Goal: Task Accomplishment & Management: Manage account settings

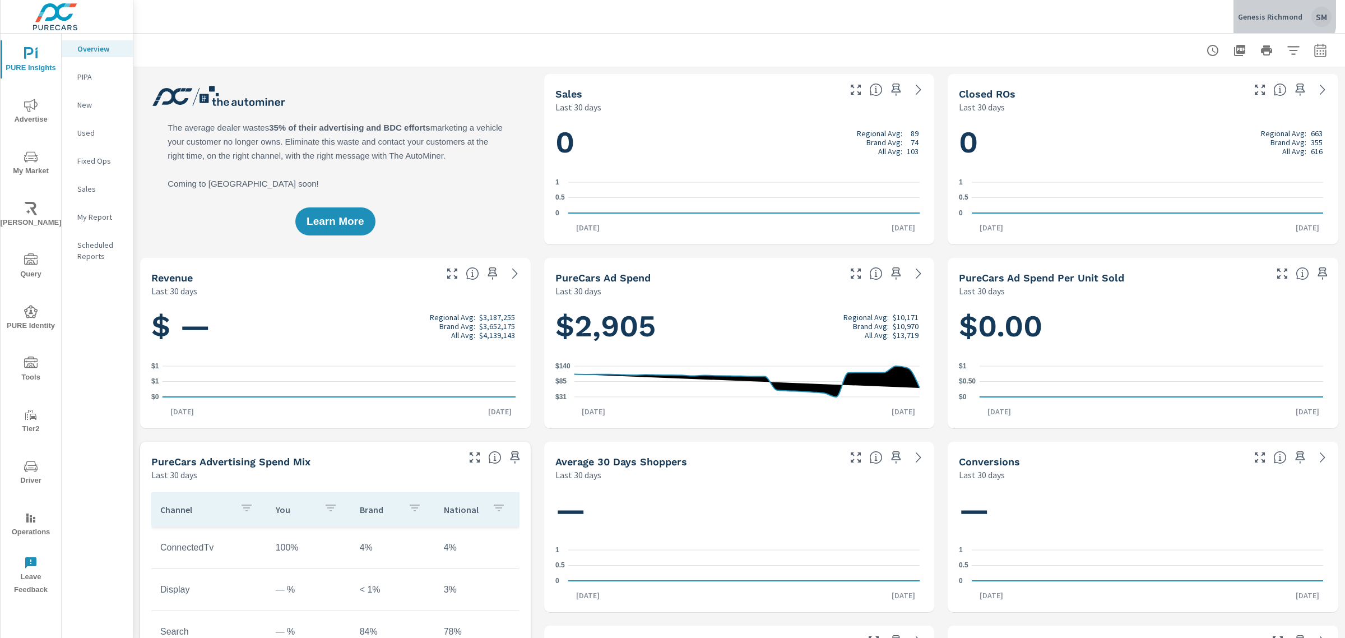
click at [1268, 12] on p "Genesis Richmond" at bounding box center [1270, 17] width 64 height 10
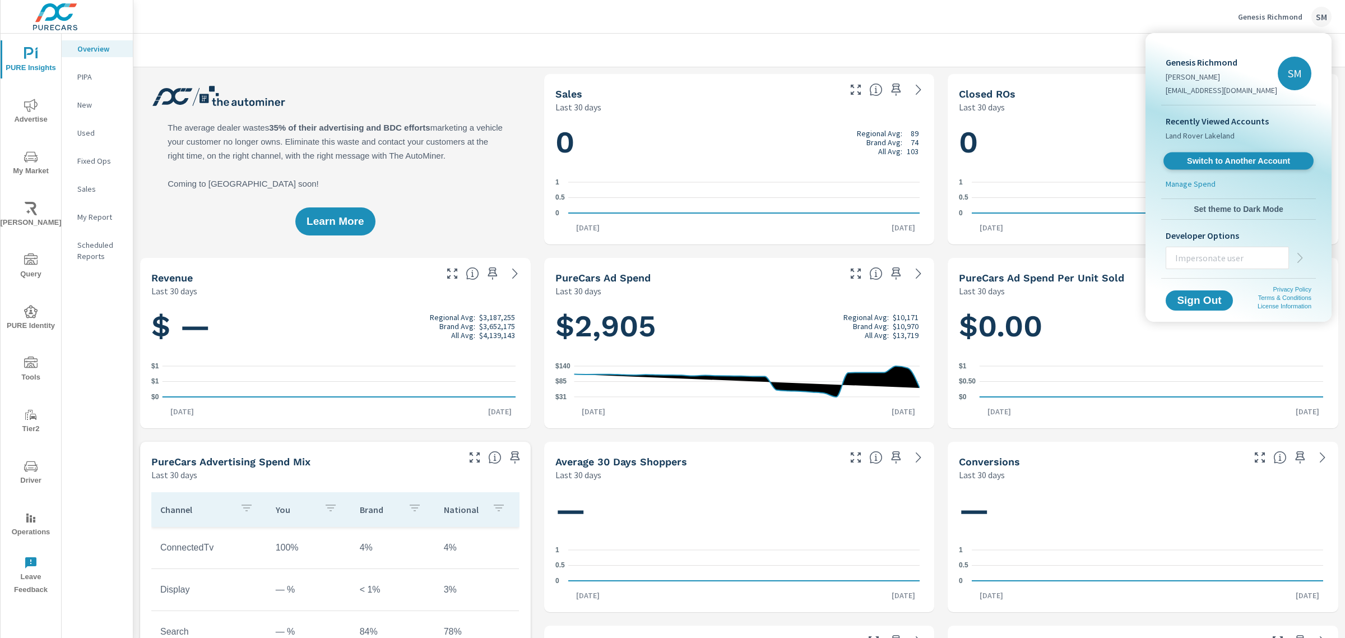
click at [1213, 154] on link "Switch to Another Account" at bounding box center [1238, 160] width 150 height 17
